Goal: Information Seeking & Learning: Understand process/instructions

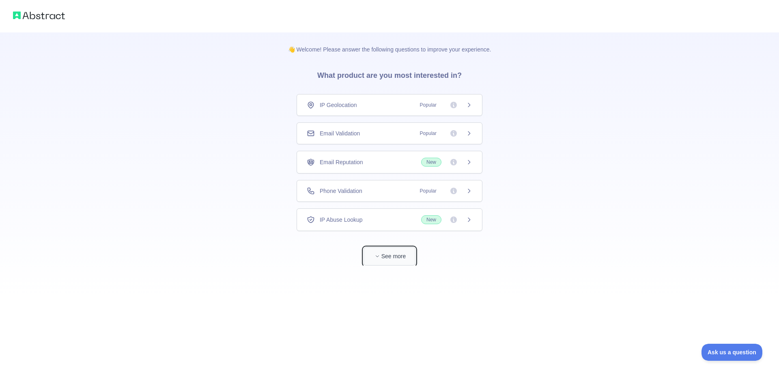
click at [367, 258] on button "See more" at bounding box center [389, 256] width 52 height 18
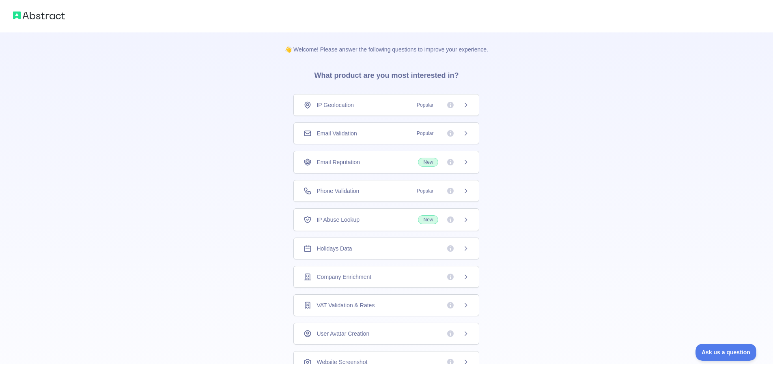
click at [462, 105] on icon at bounding box center [465, 105] width 6 height 6
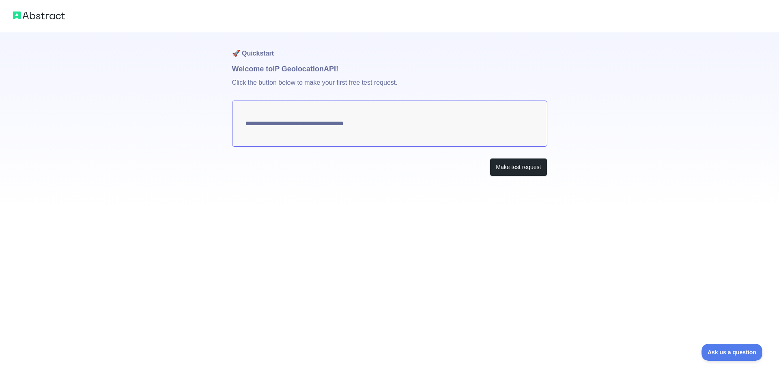
type textarea "**********"
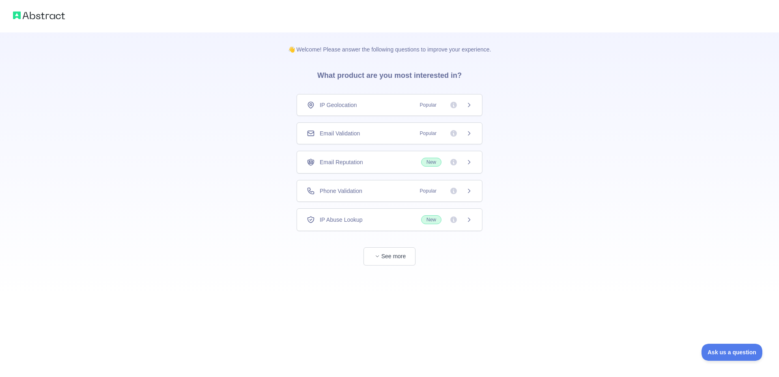
click at [348, 108] on span "IP Geolocation" at bounding box center [338, 105] width 37 height 8
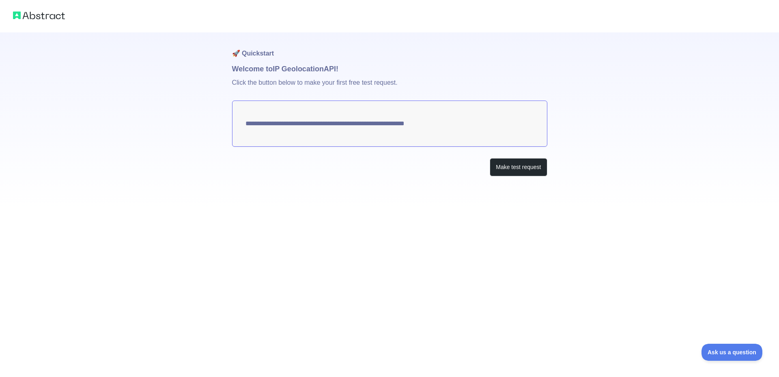
click at [398, 131] on textarea "**********" at bounding box center [389, 124] width 315 height 46
click at [468, 107] on textarea "**********" at bounding box center [389, 124] width 315 height 46
click at [495, 167] on button "Make test request" at bounding box center [518, 167] width 57 height 18
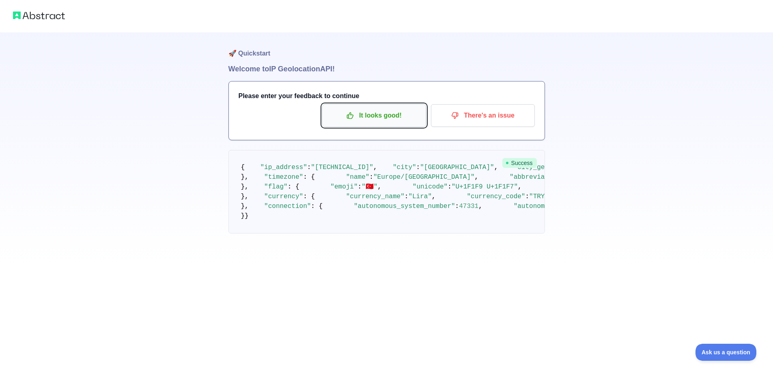
click at [407, 120] on p "It looks good!" at bounding box center [374, 116] width 92 height 14
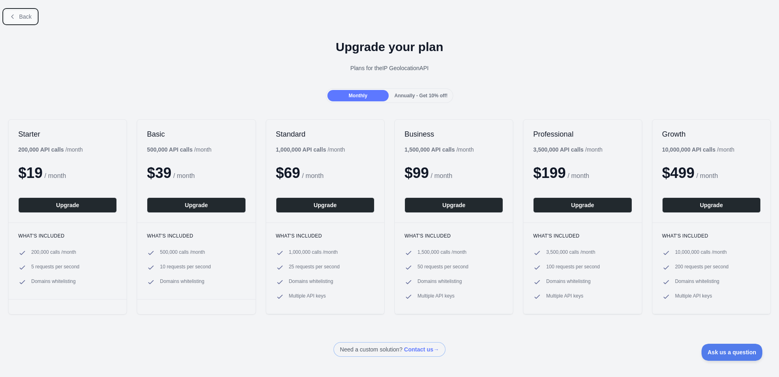
click at [19, 13] on span "Back" at bounding box center [25, 16] width 13 height 6
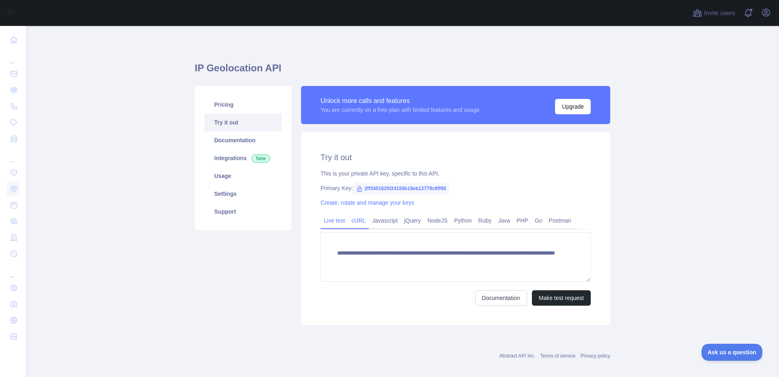
click at [355, 220] on link "cURL" at bounding box center [358, 220] width 21 height 13
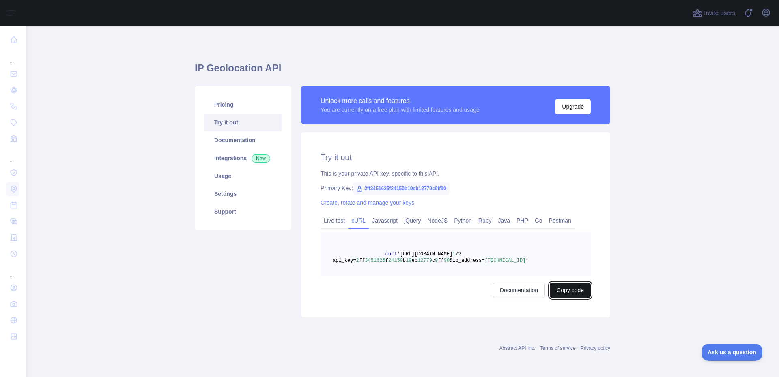
click at [556, 288] on button "Copy code" at bounding box center [570, 290] width 41 height 15
click at [229, 247] on div "Pricing Try it out Documentation Integrations New Usage Settings Support" at bounding box center [243, 202] width 106 height 232
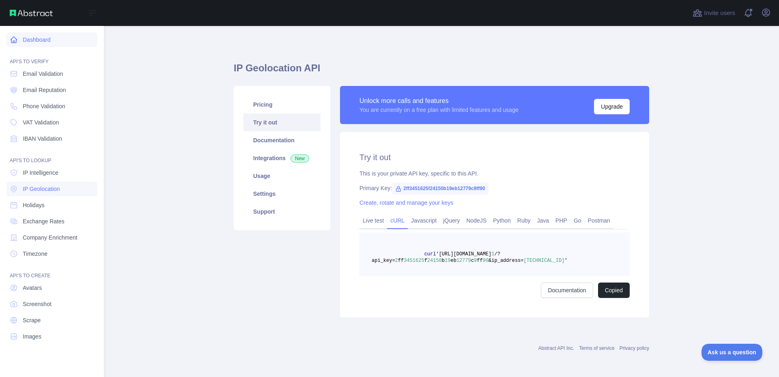
click at [31, 37] on link "Dashboard" at bounding box center [51, 39] width 91 height 15
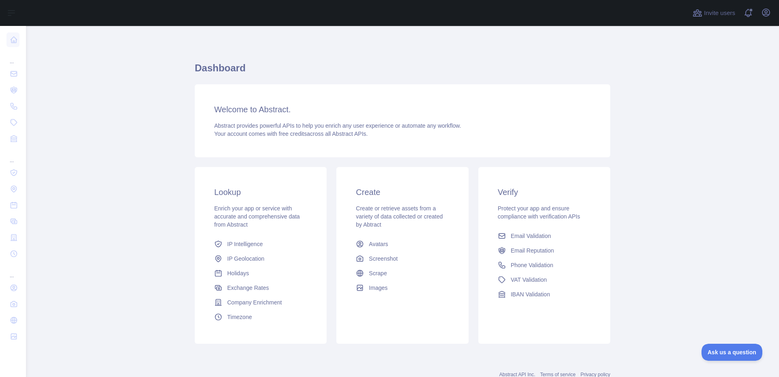
click at [345, 130] on div "Abstract provides powerful APIs to help you enrich any user experience or autom…" at bounding box center [402, 130] width 376 height 16
click at [345, 129] on div "Abstract provides powerful APIs to help you enrich any user experience or autom…" at bounding box center [402, 130] width 376 height 16
click at [355, 132] on span "Your account comes with free credits across all Abstract APIs." at bounding box center [290, 134] width 153 height 6
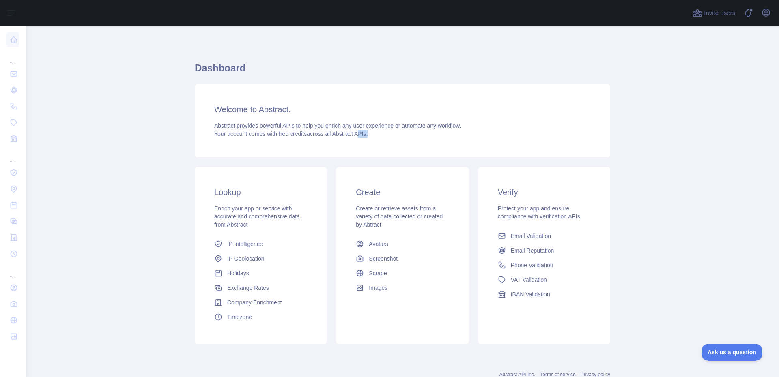
click at [356, 131] on span "Your account comes with free credits across all Abstract APIs." at bounding box center [290, 134] width 153 height 6
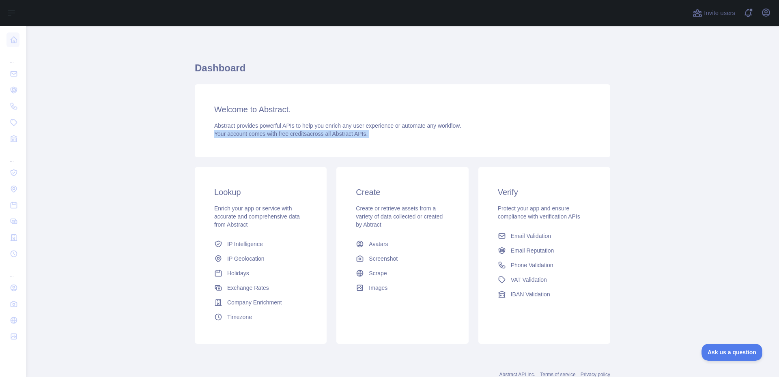
click at [356, 131] on span "Your account comes with free credits across all Abstract APIs." at bounding box center [290, 134] width 153 height 6
click at [270, 299] on span "Company Enrichment" at bounding box center [254, 303] width 55 height 8
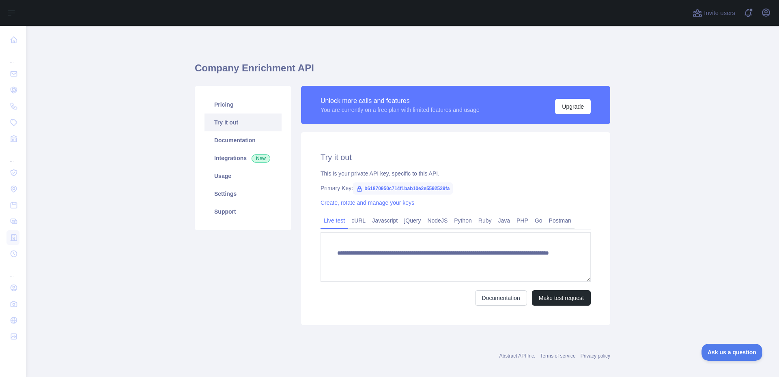
click at [373, 188] on span "b61870950c714f1bab10e2e5592529fa" at bounding box center [403, 189] width 100 height 12
copy span "b61870950c714f1bab10e2e5592529fa"
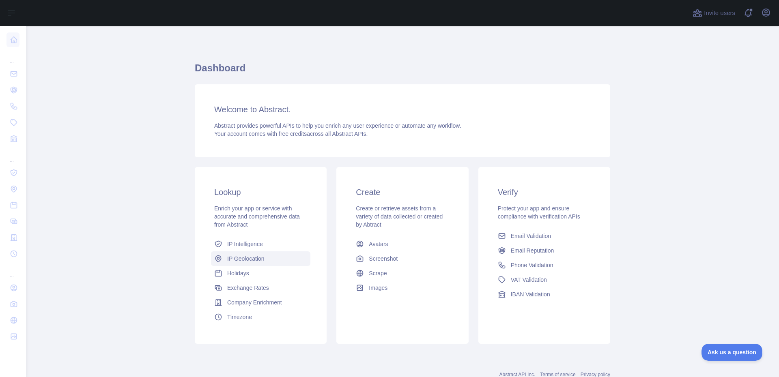
click at [245, 264] on link "IP Geolocation" at bounding box center [260, 259] width 99 height 15
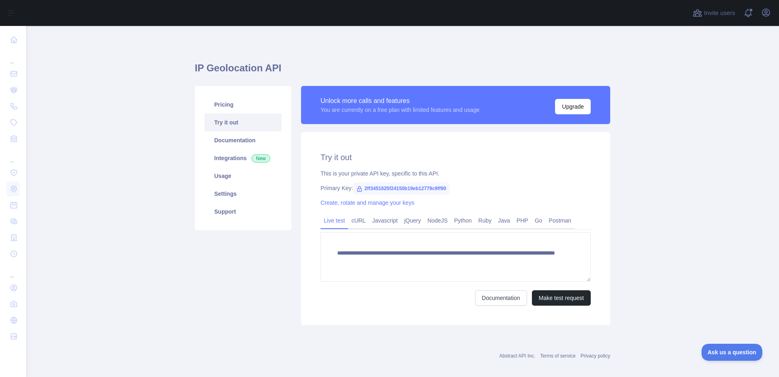
click at [391, 188] on span "2ff3451625f24150b19eb12779c9ff90" at bounding box center [401, 189] width 97 height 12
copy span "2ff3451625f24150b19eb12779c9ff90"
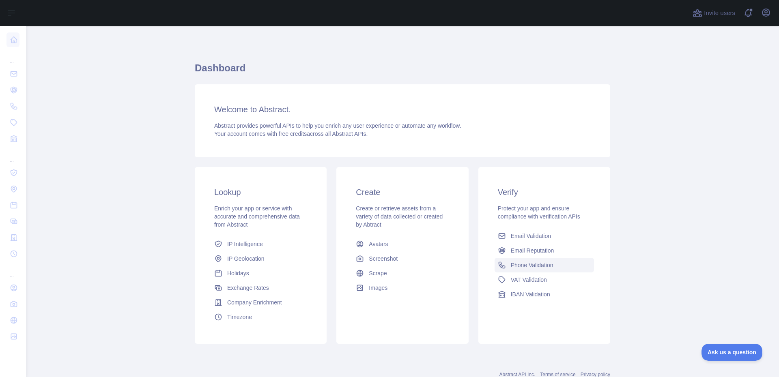
click at [540, 262] on span "Phone Validation" at bounding box center [532, 265] width 43 height 8
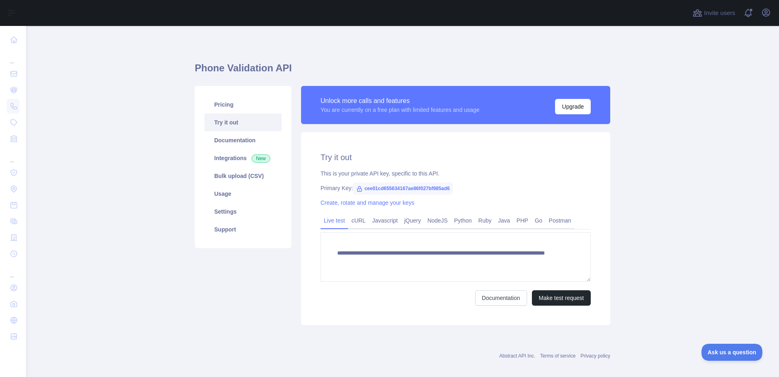
click at [383, 186] on span "cee01cd655634167ae86f027bf985ad6" at bounding box center [403, 189] width 100 height 12
copy span "cee01cd655634167ae86f027bf985ad6"
click at [420, 189] on span "cee01cd655634167ae86f027bf985ad6" at bounding box center [403, 189] width 100 height 12
click at [234, 67] on h1 "Phone Validation API" at bounding box center [402, 71] width 415 height 19
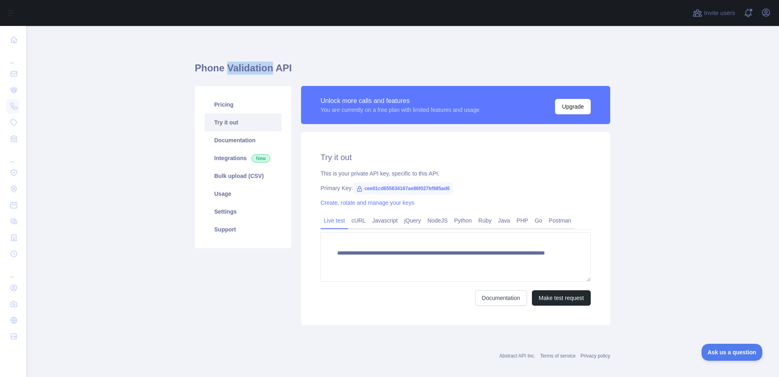
click at [234, 67] on h1 "Phone Validation API" at bounding box center [402, 71] width 415 height 19
click at [355, 69] on h1 "Phone Validation API" at bounding box center [402, 71] width 415 height 19
click at [332, 87] on div "Unlock more calls and features You are currently on a free plan with limited fe…" at bounding box center [455, 105] width 309 height 38
